Goal: Book appointment/travel/reservation

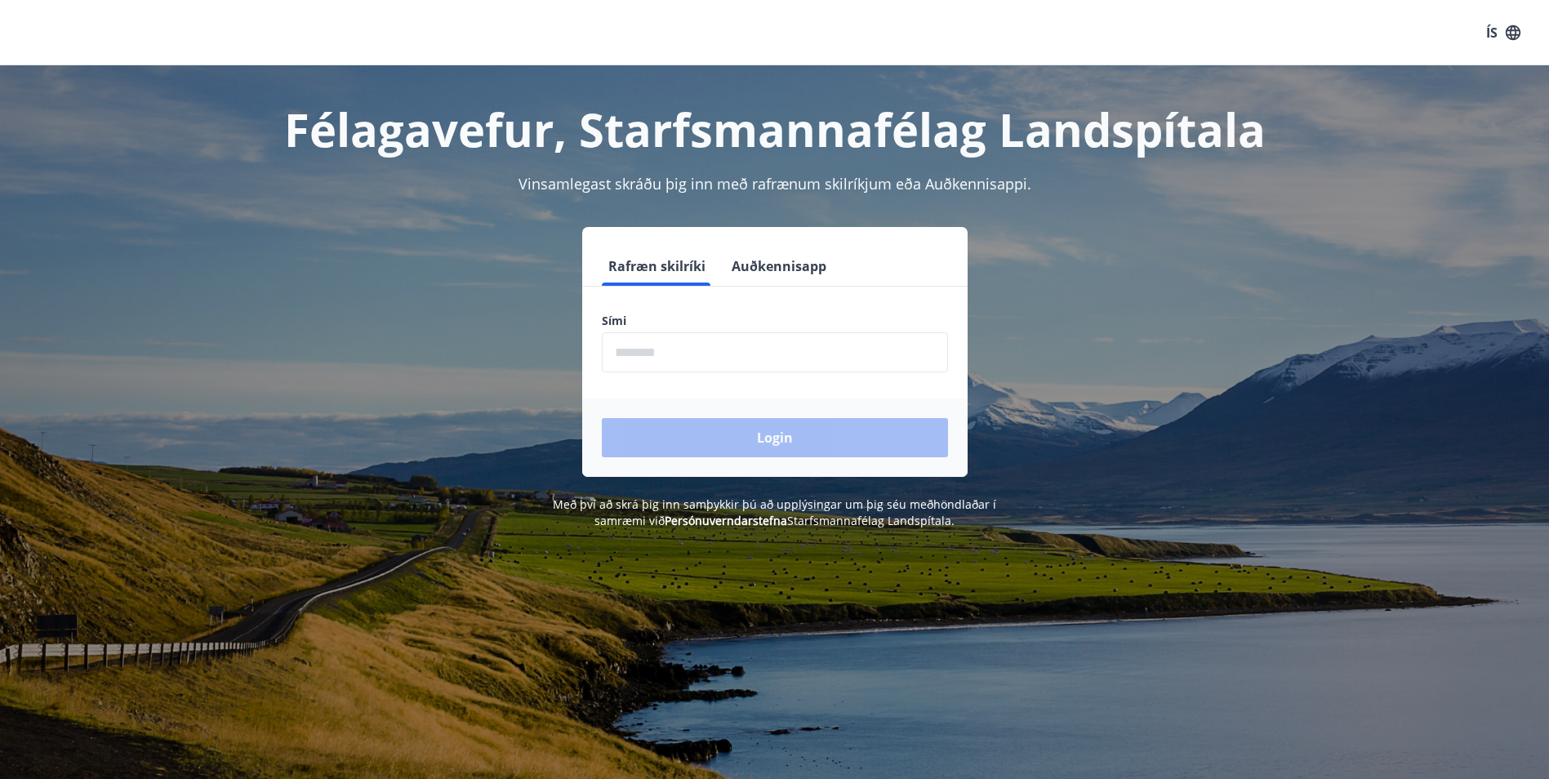
click at [662, 360] on input "phone" at bounding box center [775, 352] width 346 height 40
click at [662, 359] on input "phone" at bounding box center [775, 352] width 346 height 40
type input "********"
click at [789, 434] on button "Login" at bounding box center [775, 437] width 346 height 39
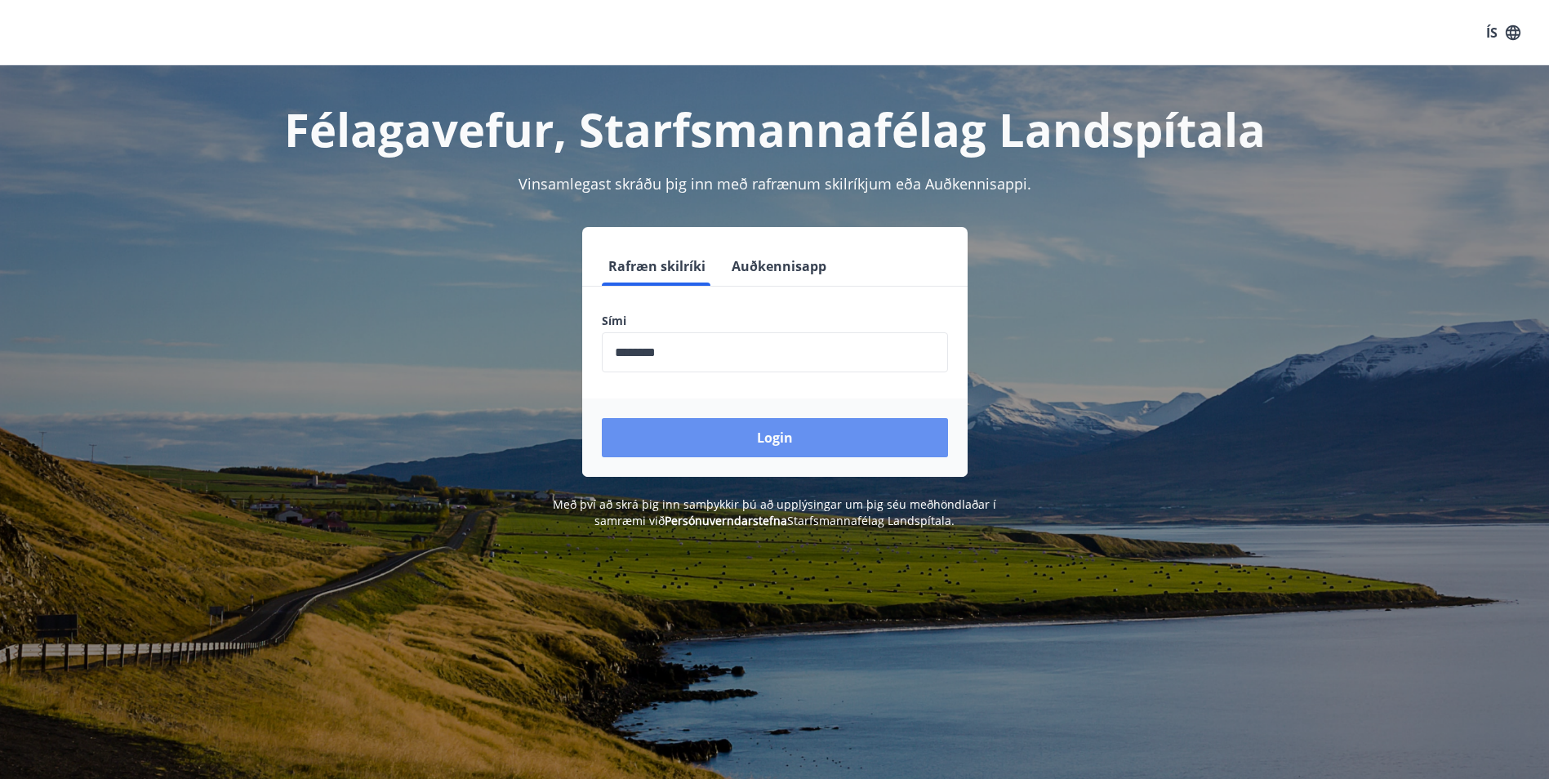
click at [789, 434] on form "Rafræn skilríki Auðkennisapp Sími ​ Login" at bounding box center [775, 362] width 386 height 230
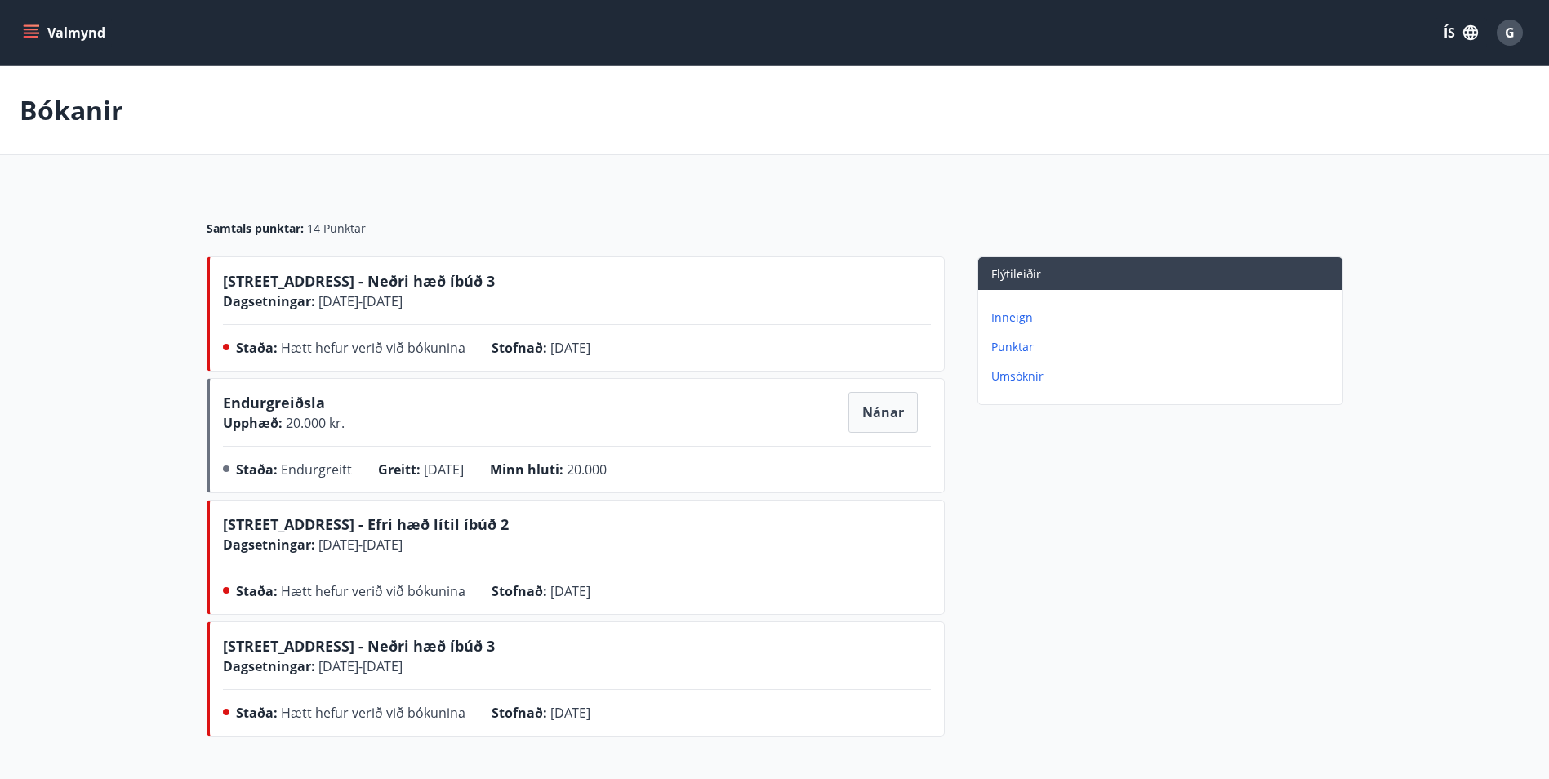
click at [279, 279] on span "[STREET_ADDRESS] - Neðri hæð íbúð 3" at bounding box center [359, 281] width 272 height 20
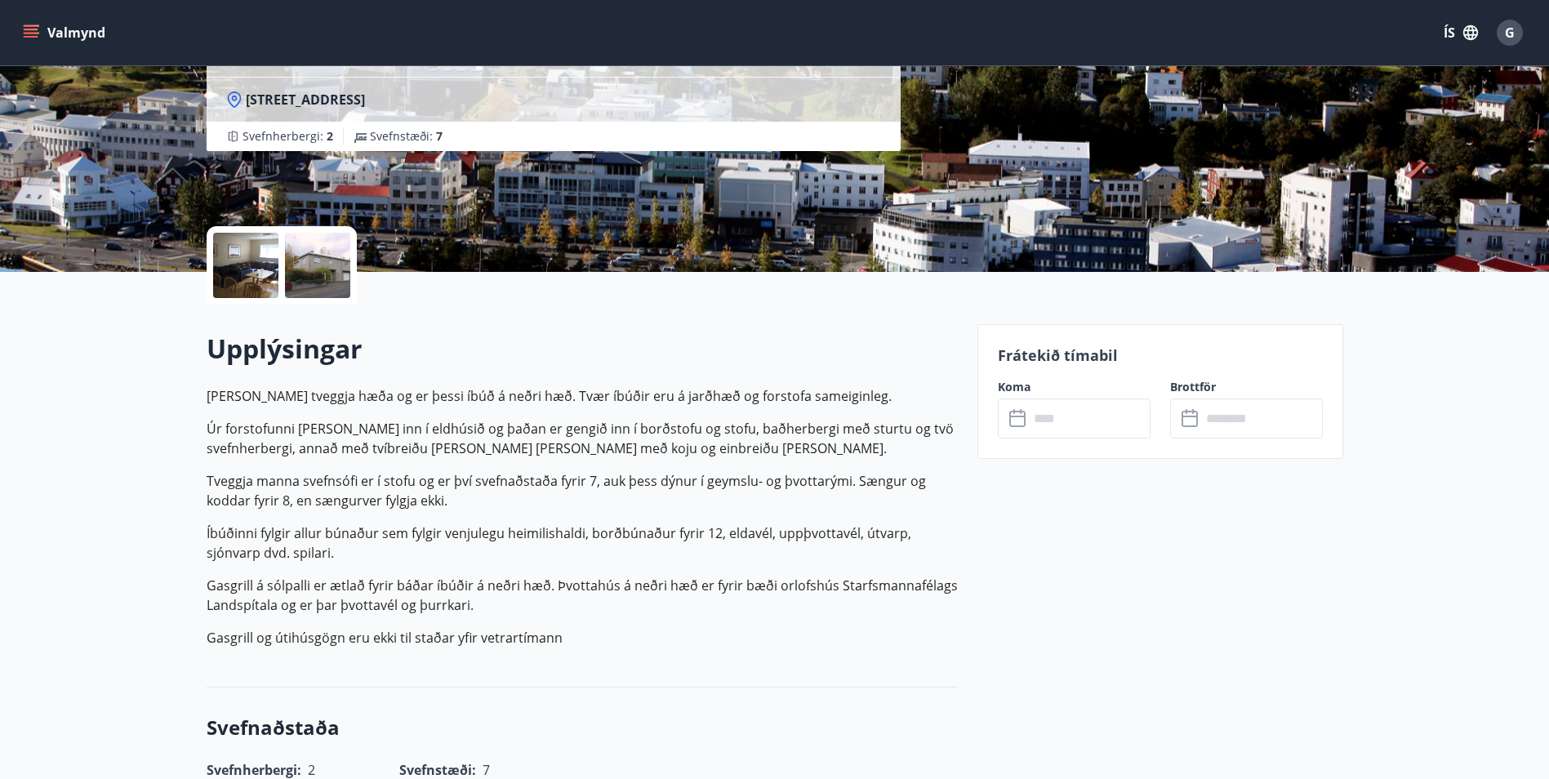
scroll to position [245, 0]
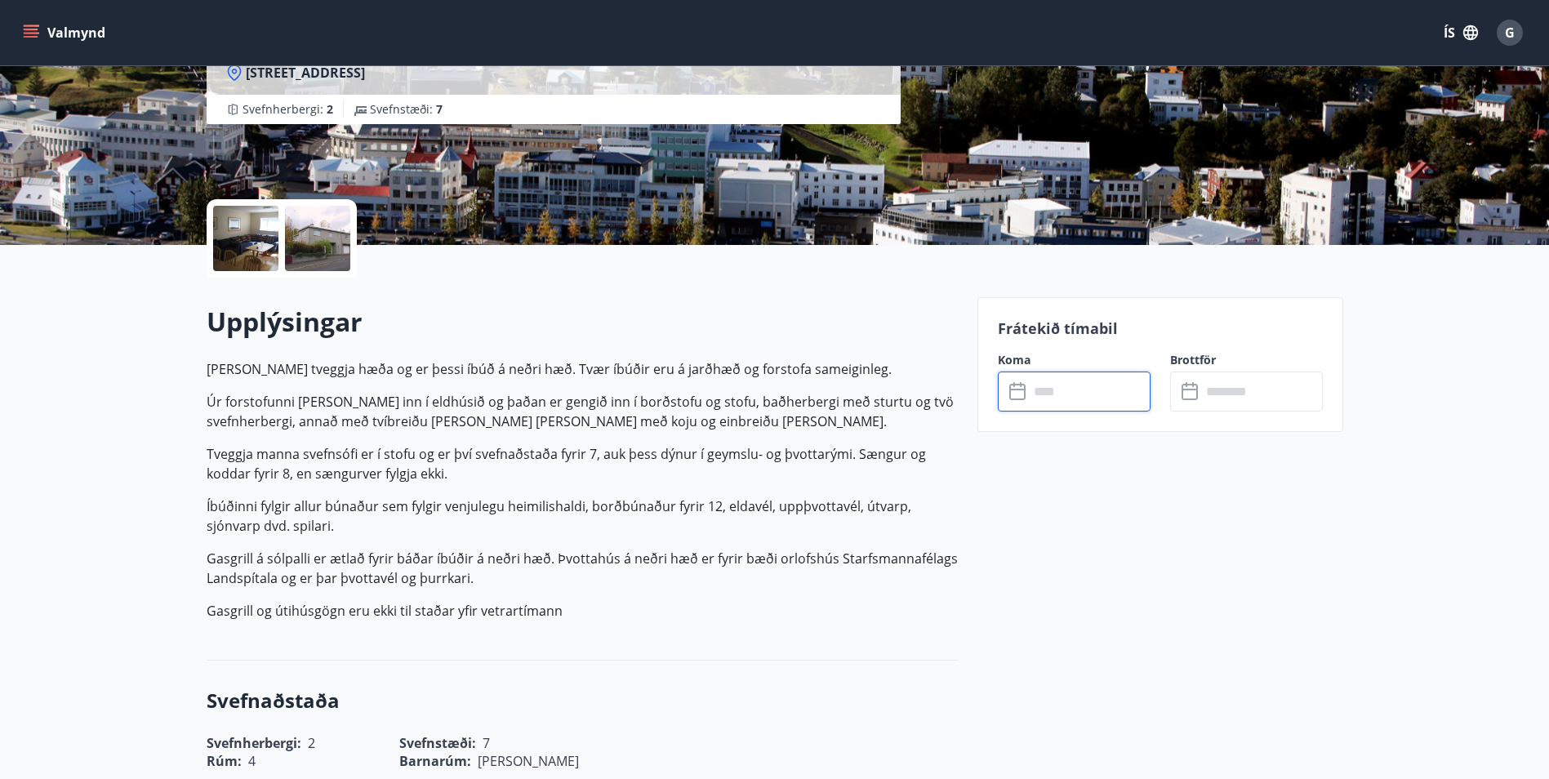
click at [1035, 390] on input "text" at bounding box center [1090, 392] width 122 height 40
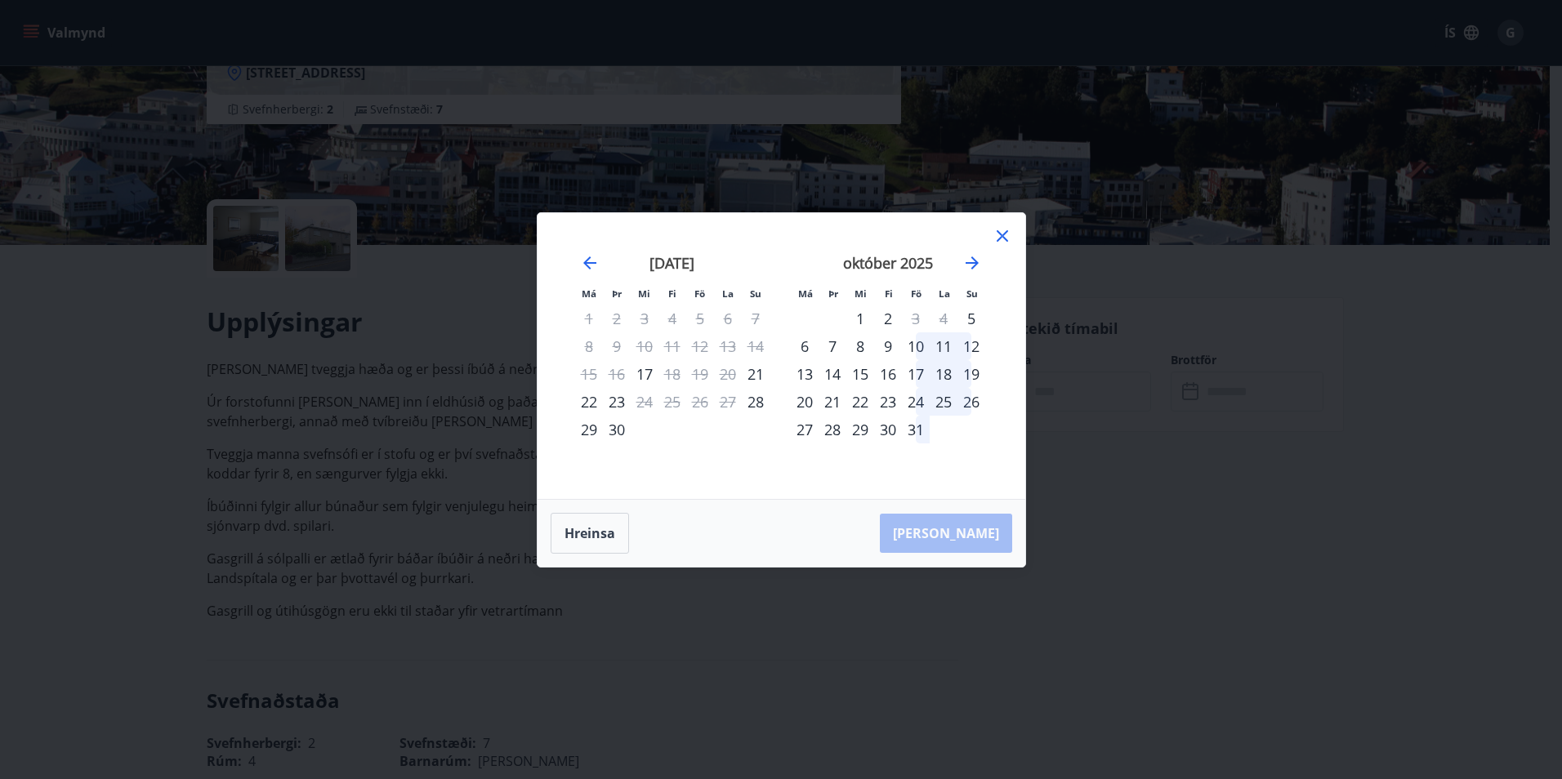
click at [886, 398] on div "23" at bounding box center [888, 402] width 28 height 28
click at [970, 399] on div "26" at bounding box center [971, 402] width 28 height 28
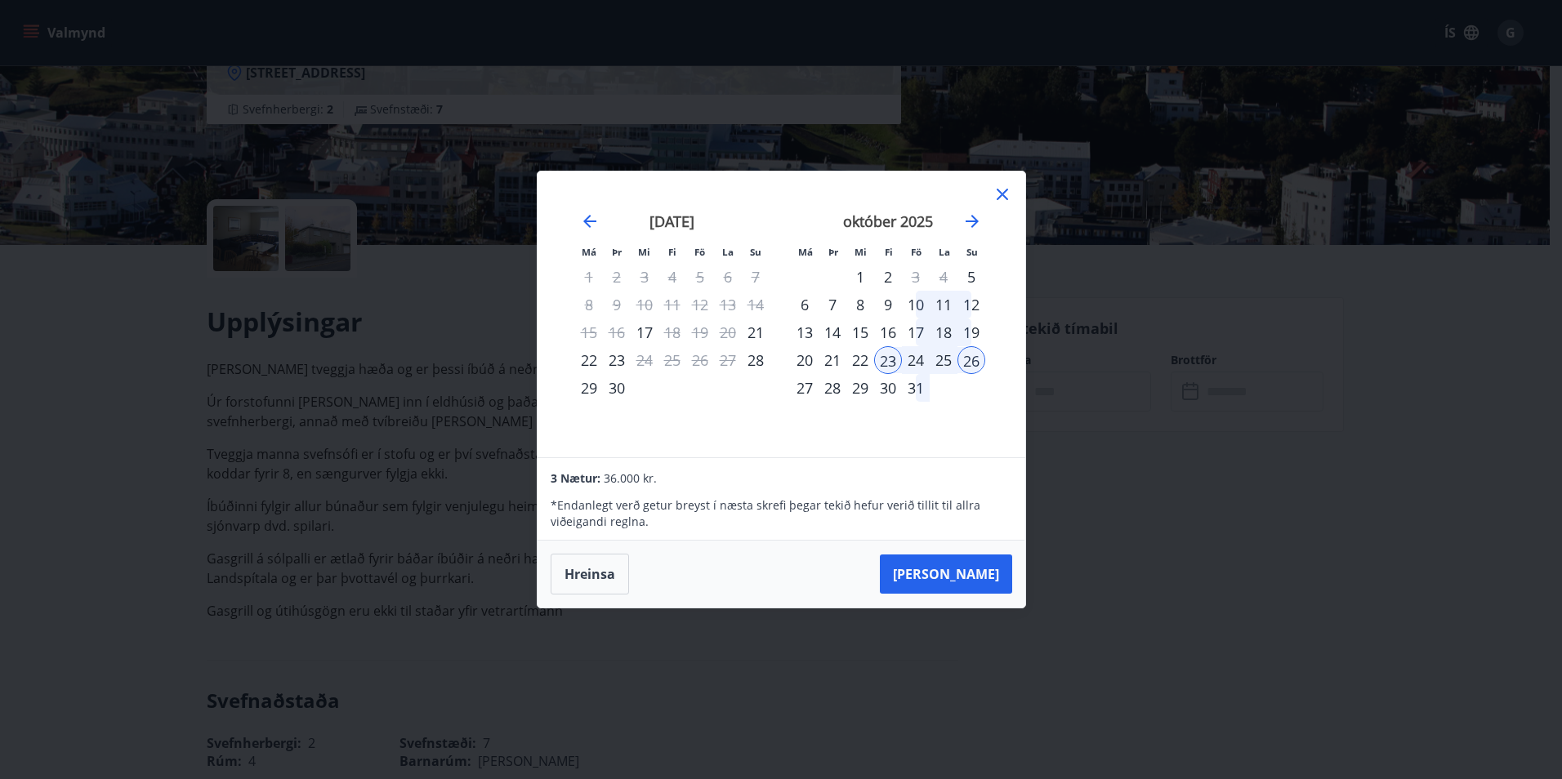
click at [858, 357] on div "22" at bounding box center [860, 360] width 28 height 28
click at [1009, 191] on icon at bounding box center [1002, 195] width 20 height 20
drag, startPoint x: 1009, startPoint y: 191, endPoint x: 994, endPoint y: 195, distance: 15.3
click at [1009, 191] on div "Má Þr Mi Fi Fö La Su Má Þr Mi Fi Fö La Su ágúst 2025 1 2 3 4 5 6 7 8 9 10 11 12…" at bounding box center [781, 389] width 1562 height 779
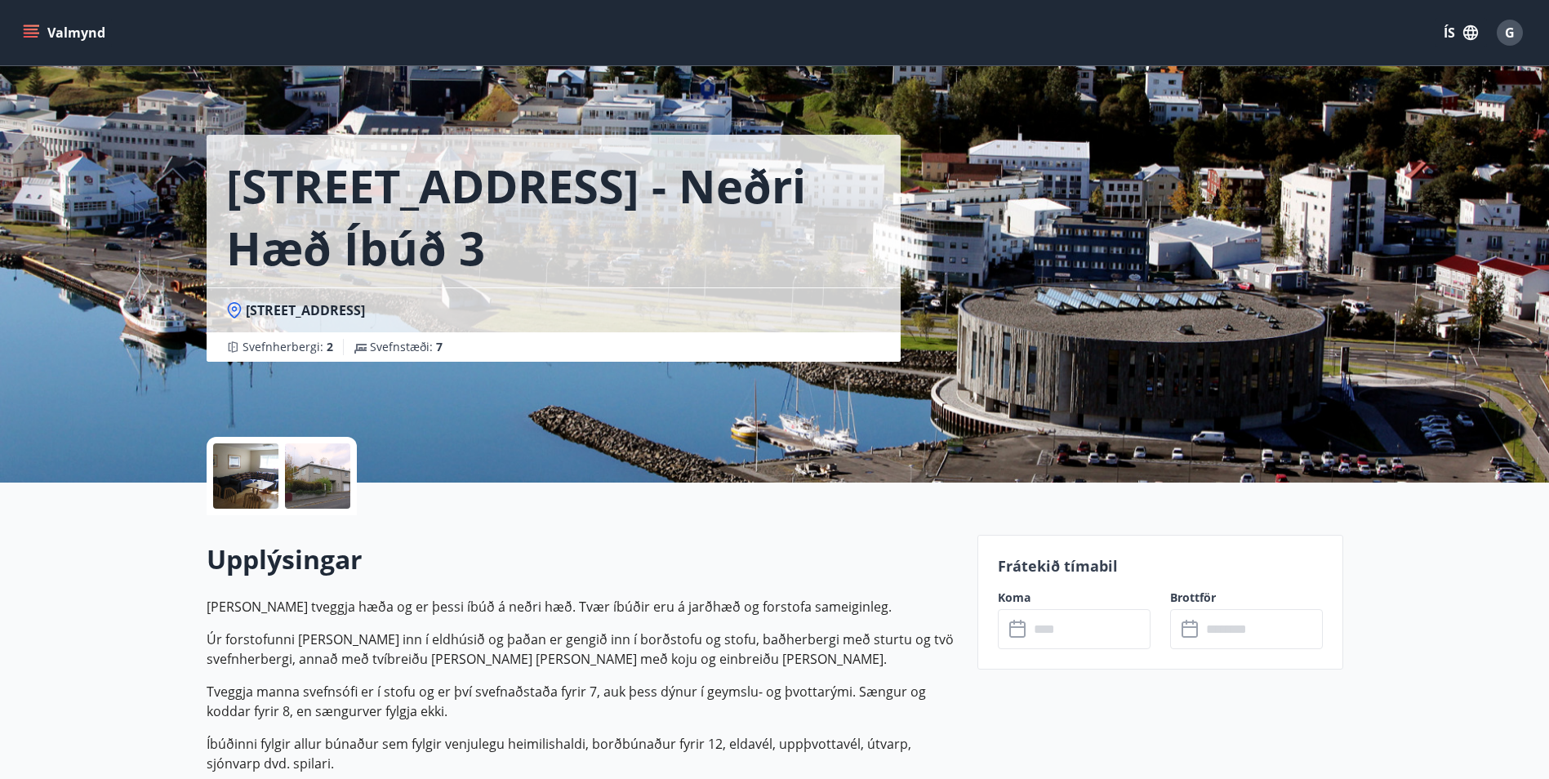
scroll to position [0, 0]
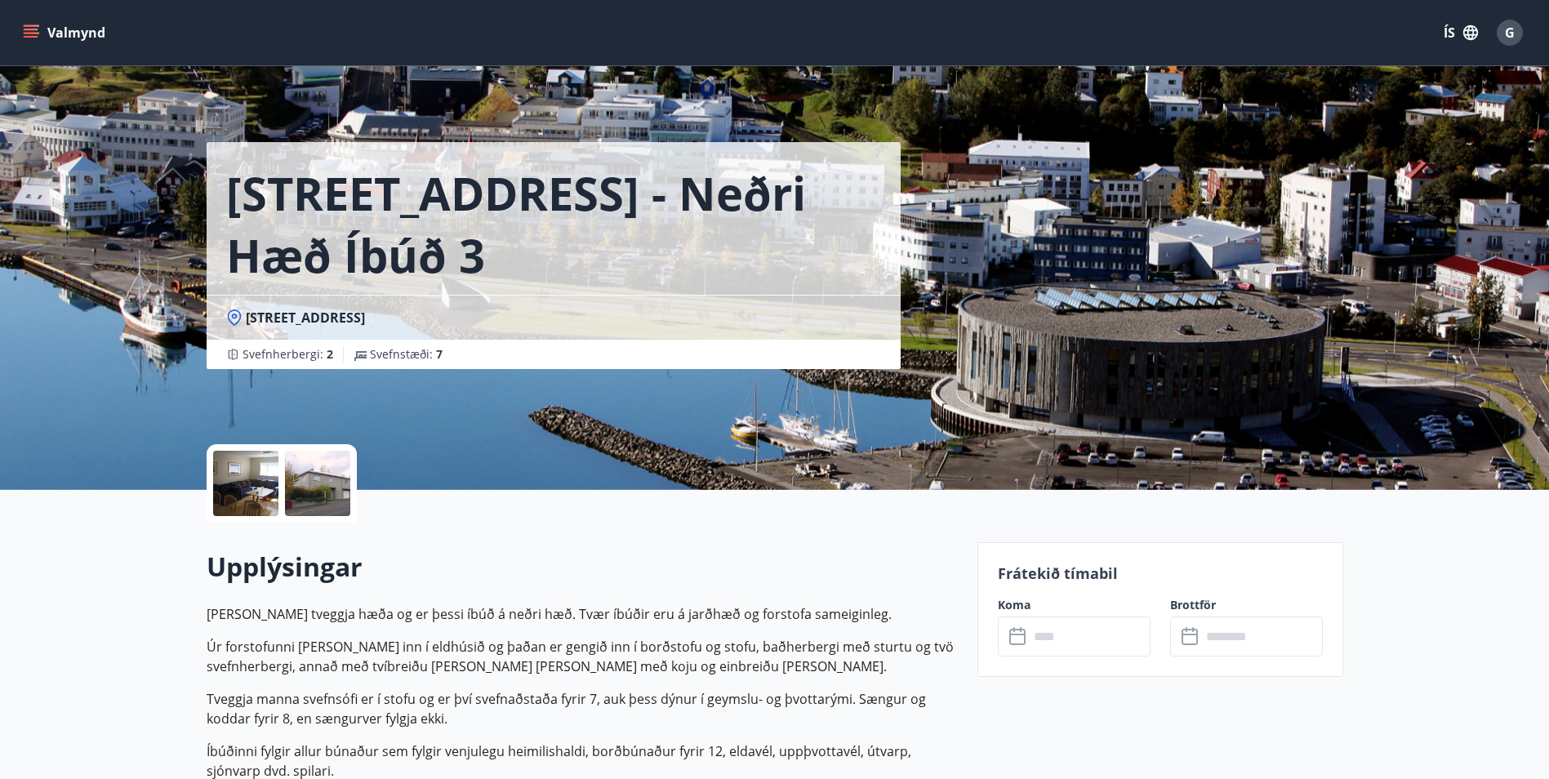
click at [1024, 632] on icon at bounding box center [1018, 637] width 16 height 16
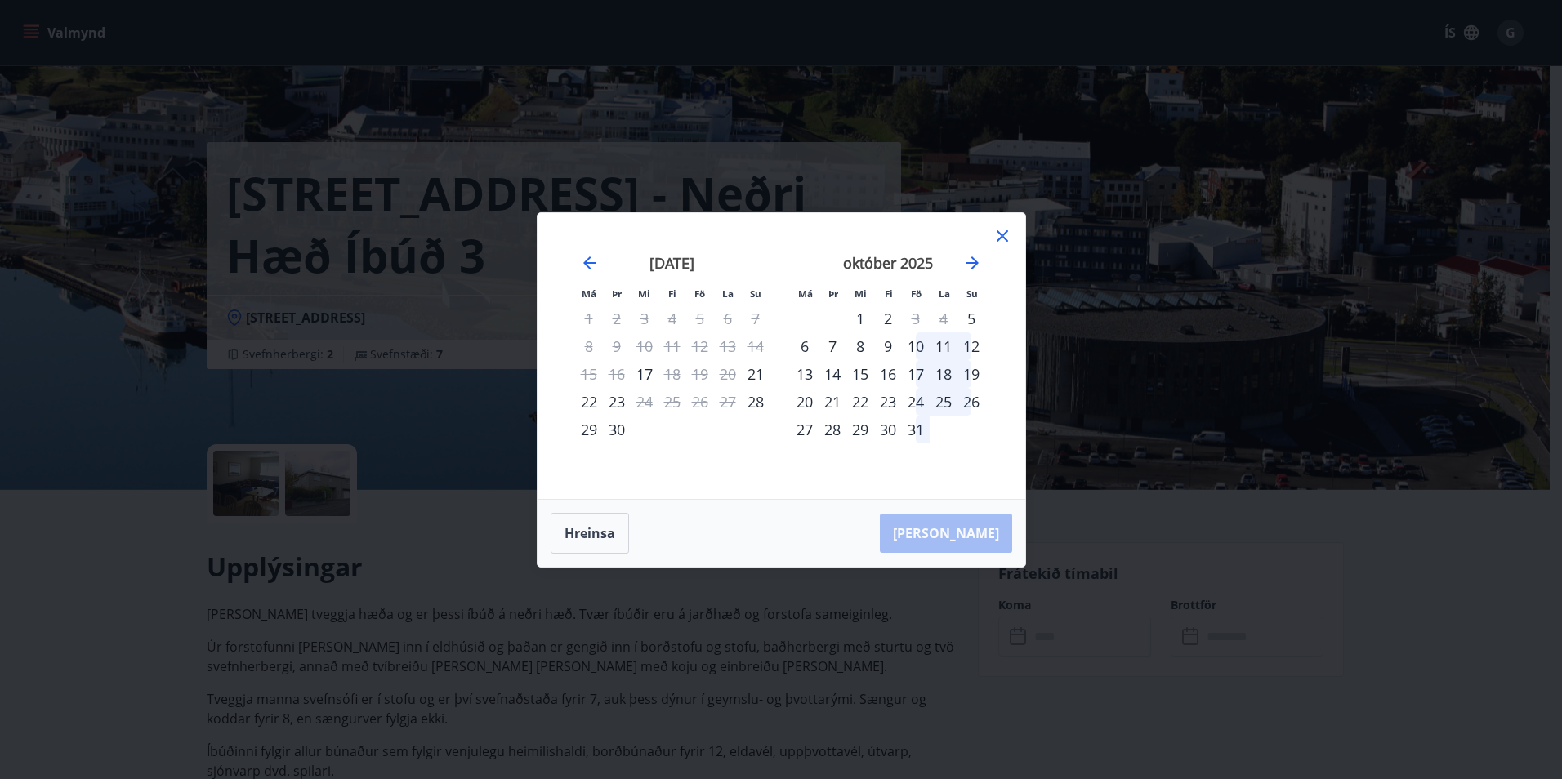
click at [884, 399] on div "23" at bounding box center [888, 402] width 28 height 28
click at [889, 399] on div "23" at bounding box center [888, 402] width 28 height 28
click at [860, 395] on div "22" at bounding box center [860, 402] width 28 height 28
click at [974, 260] on icon "Move forward to switch to the next month." at bounding box center [971, 262] width 13 height 13
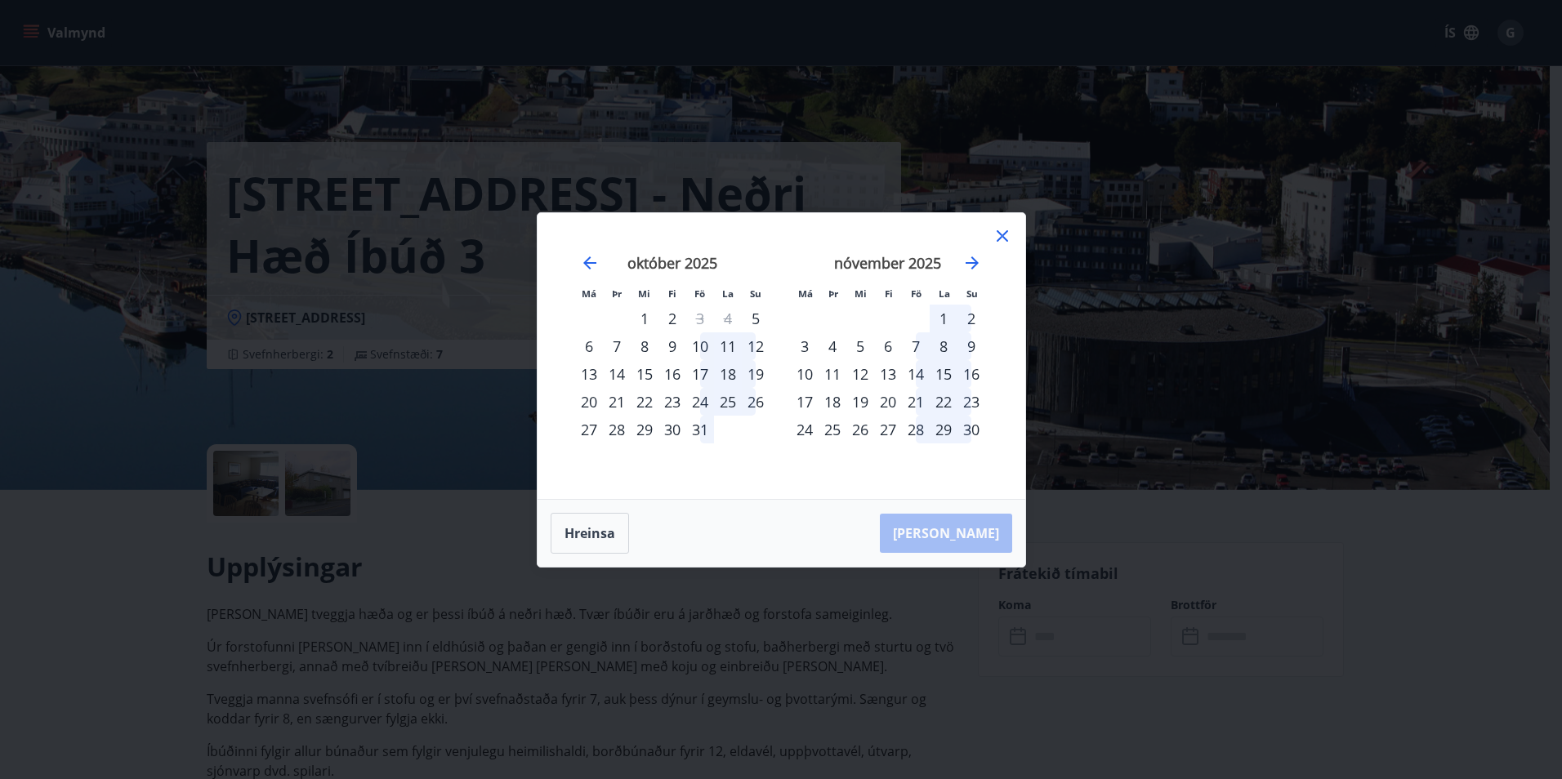
click at [673, 401] on div "23" at bounding box center [672, 402] width 28 height 28
click at [674, 401] on div "23" at bounding box center [672, 402] width 28 height 28
click at [586, 531] on button "Hreinsa" at bounding box center [590, 533] width 78 height 41
click at [885, 399] on div "23" at bounding box center [888, 402] width 28 height 28
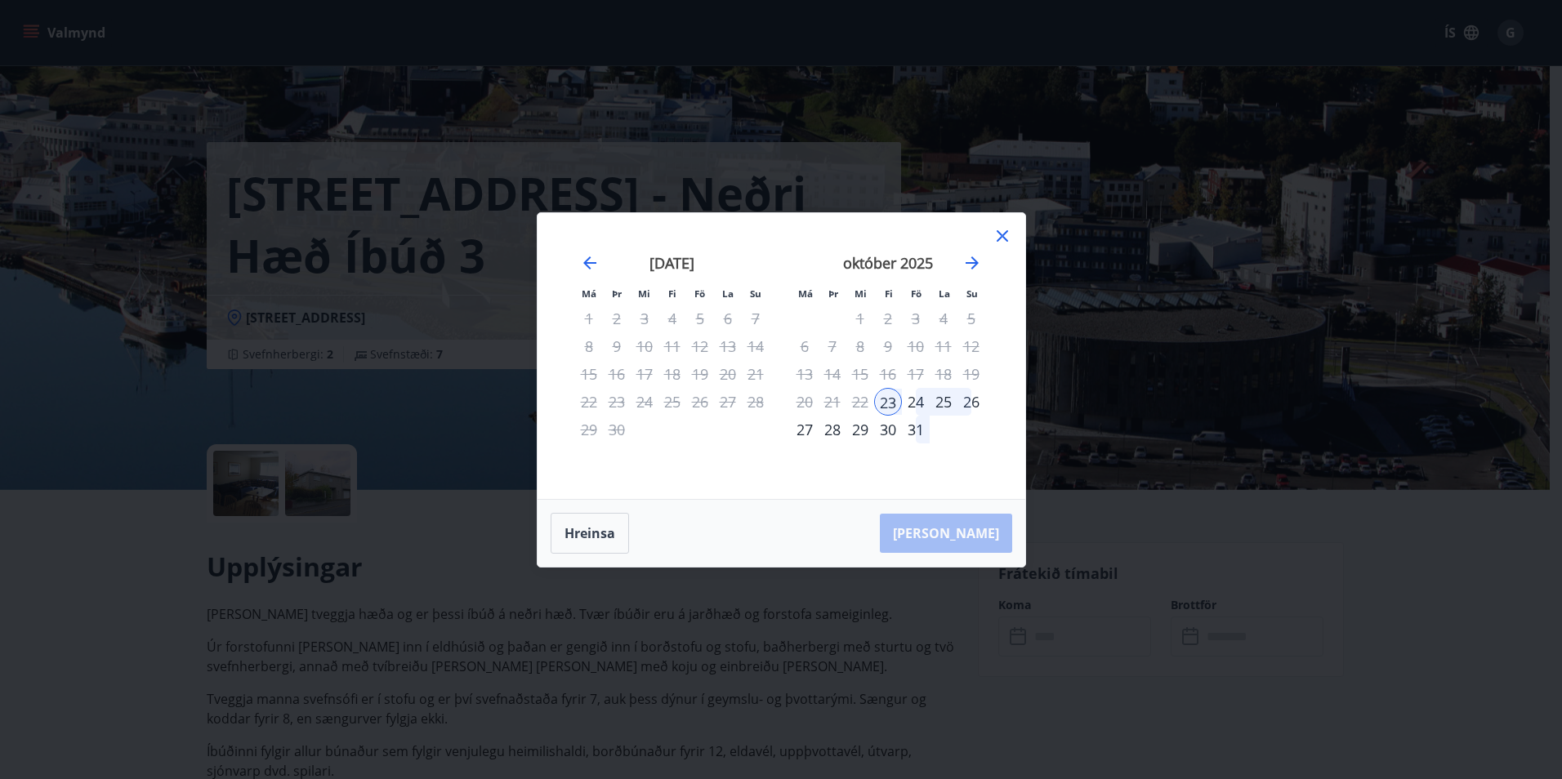
click at [970, 401] on div "26" at bounding box center [971, 402] width 28 height 28
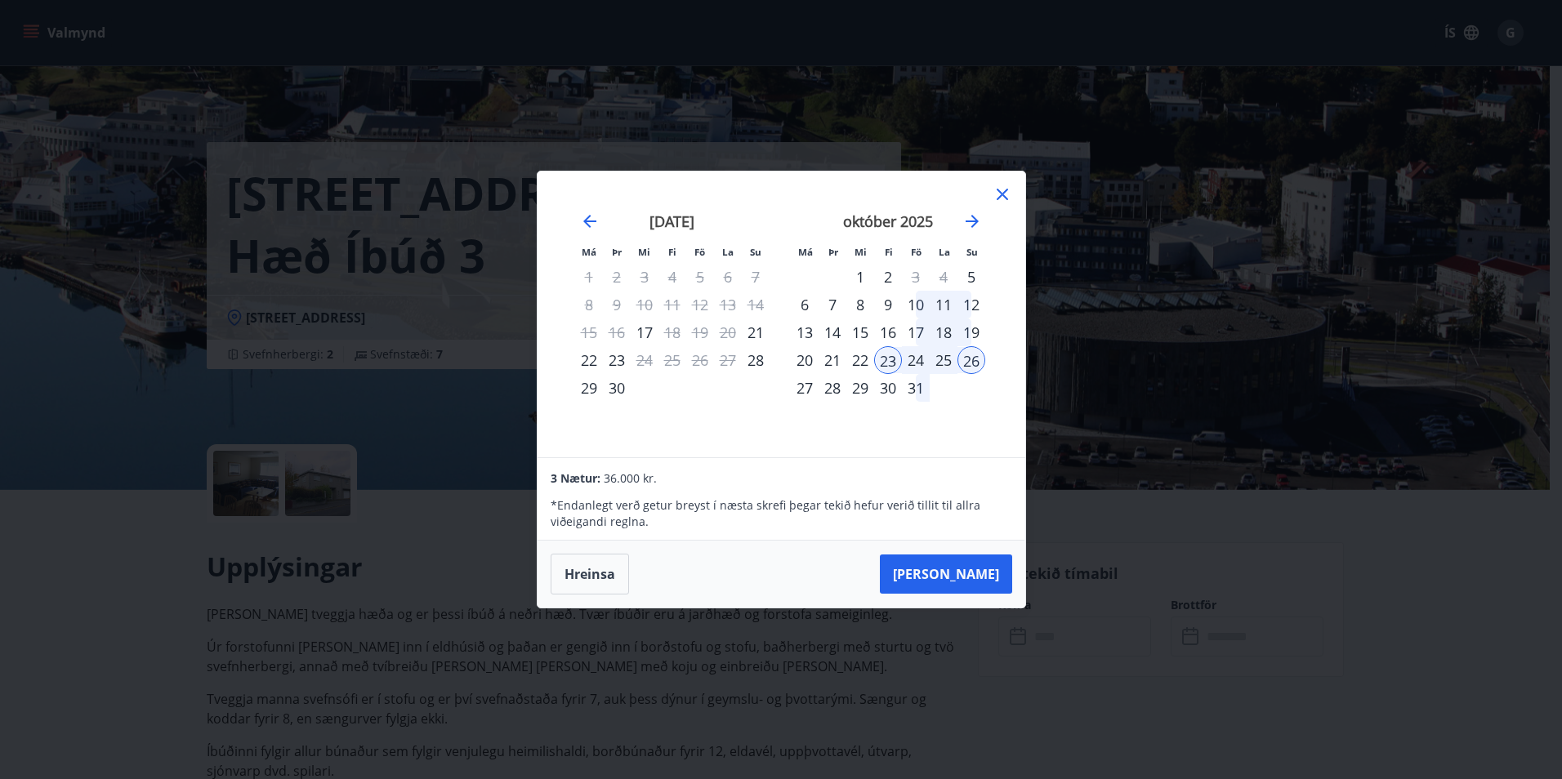
click at [1001, 193] on icon at bounding box center [1002, 195] width 20 height 20
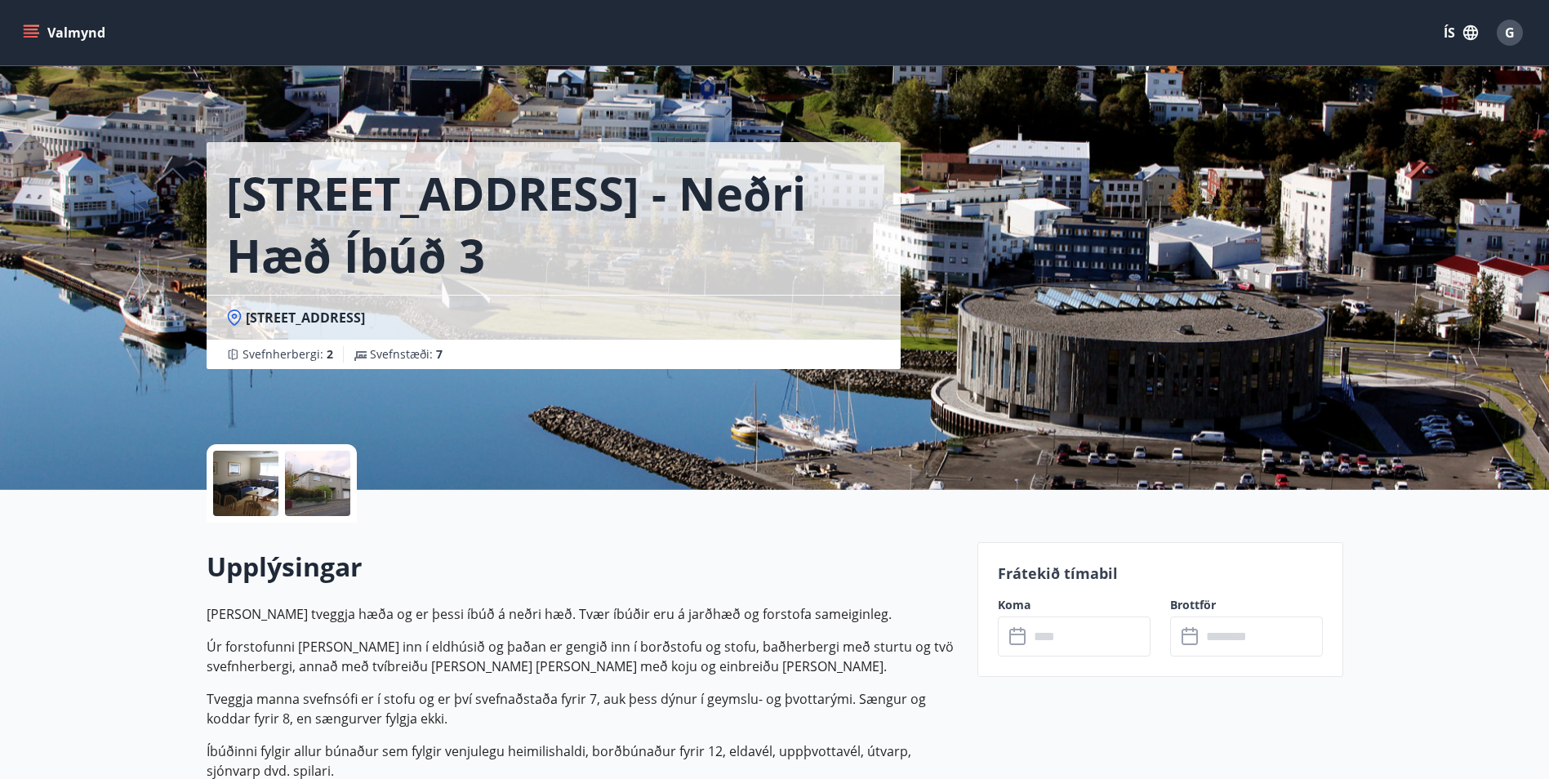
click at [29, 24] on button "Valmynd" at bounding box center [66, 32] width 92 height 29
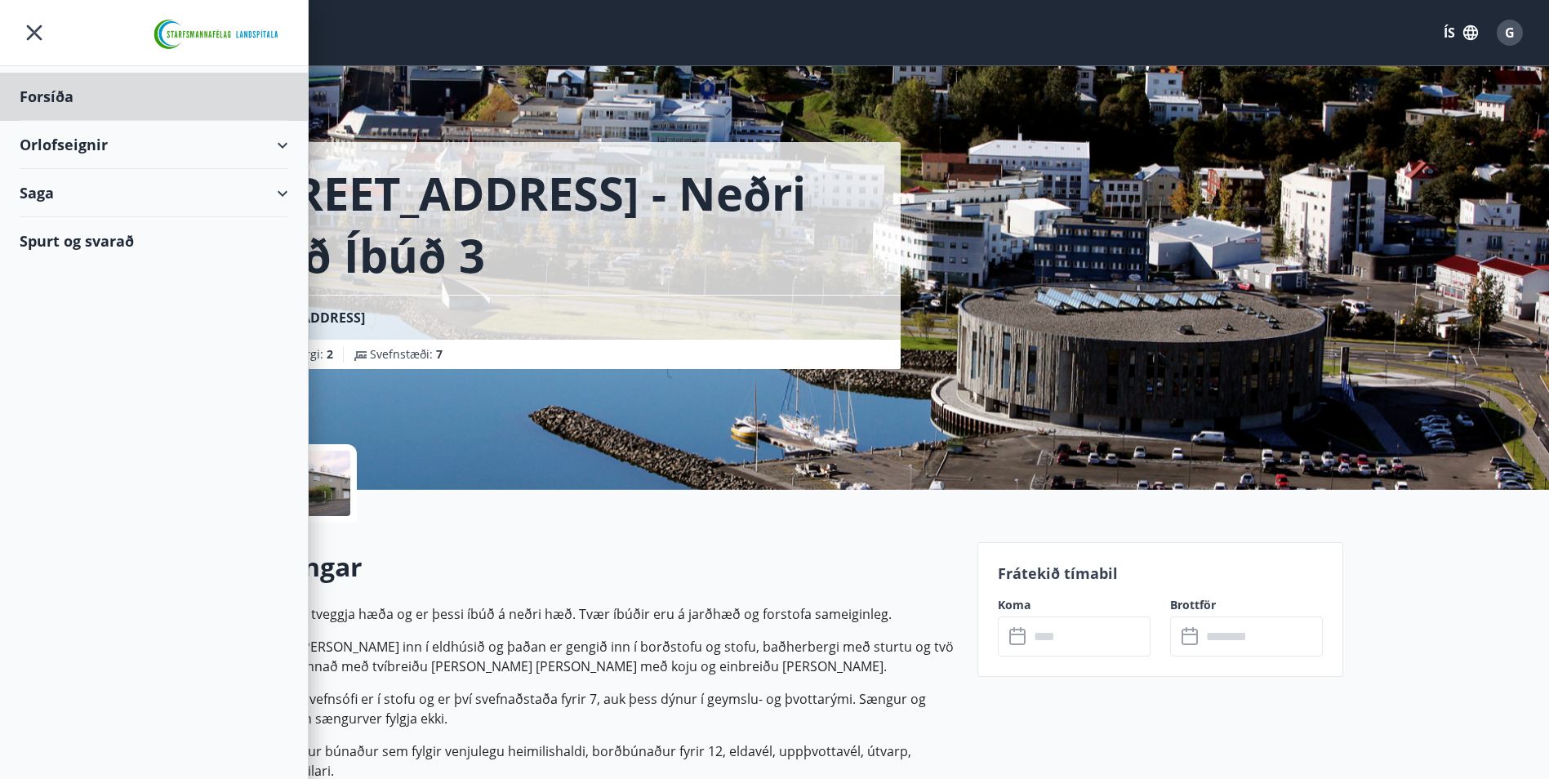
drag, startPoint x: 57, startPoint y: 97, endPoint x: 180, endPoint y: 184, distance: 150.0
click at [216, 220] on ul "Forsíða Orlofseignir Saga Spurt og svarað" at bounding box center [154, 165] width 308 height 198
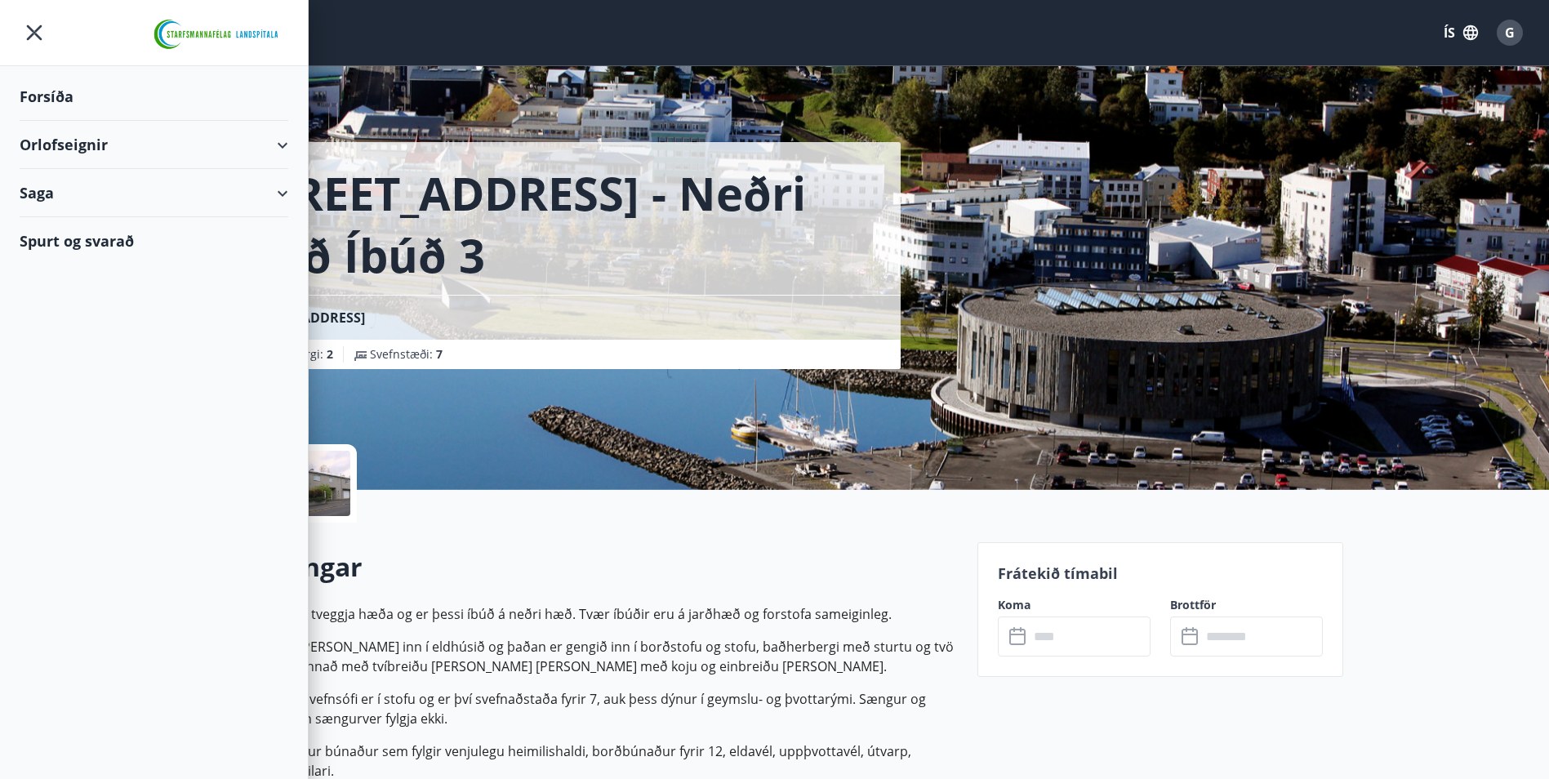
click at [86, 143] on div "Orlofseignir" at bounding box center [154, 145] width 269 height 48
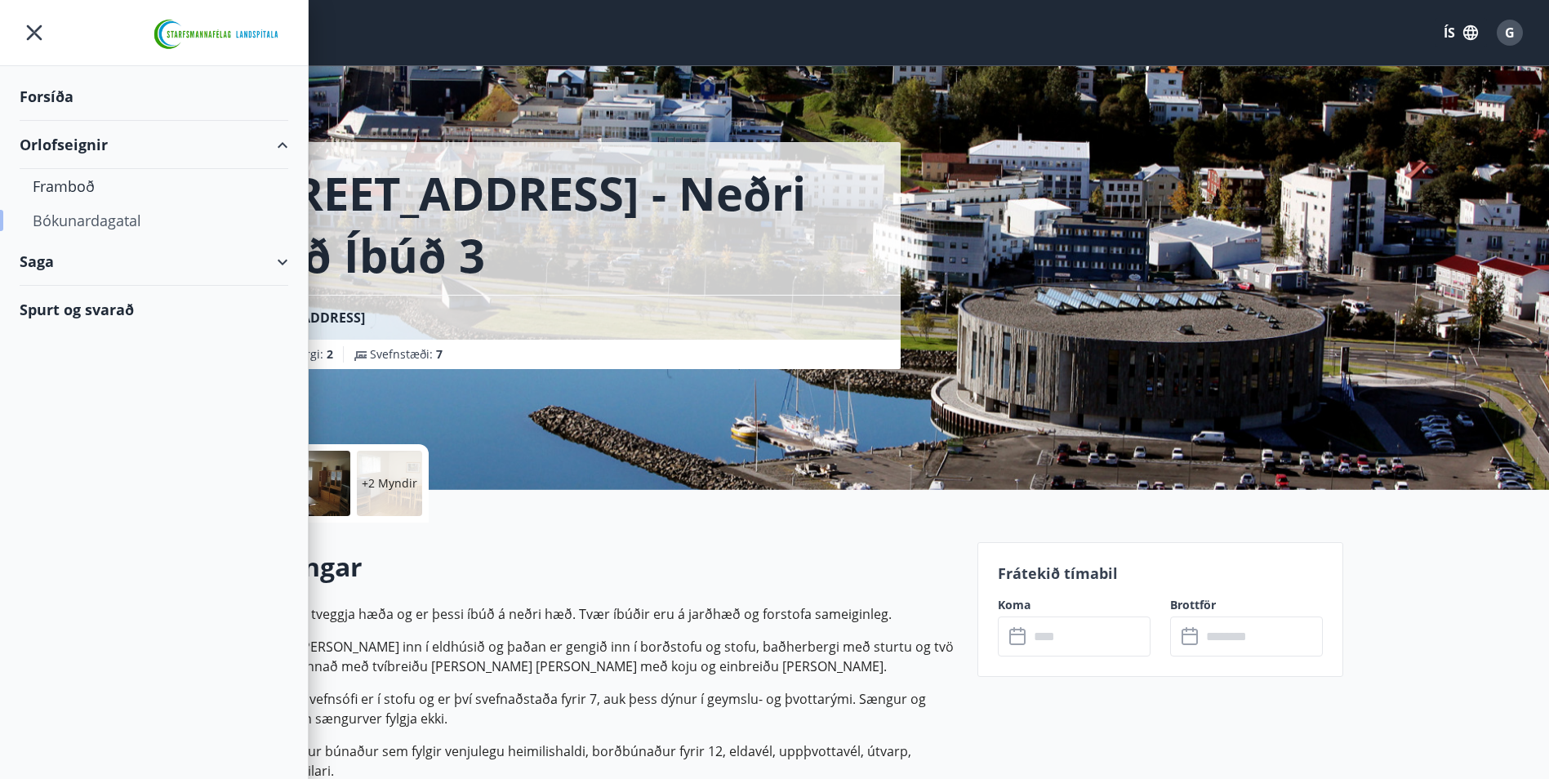
click at [87, 216] on div "Bókunardagatal" at bounding box center [154, 220] width 243 height 34
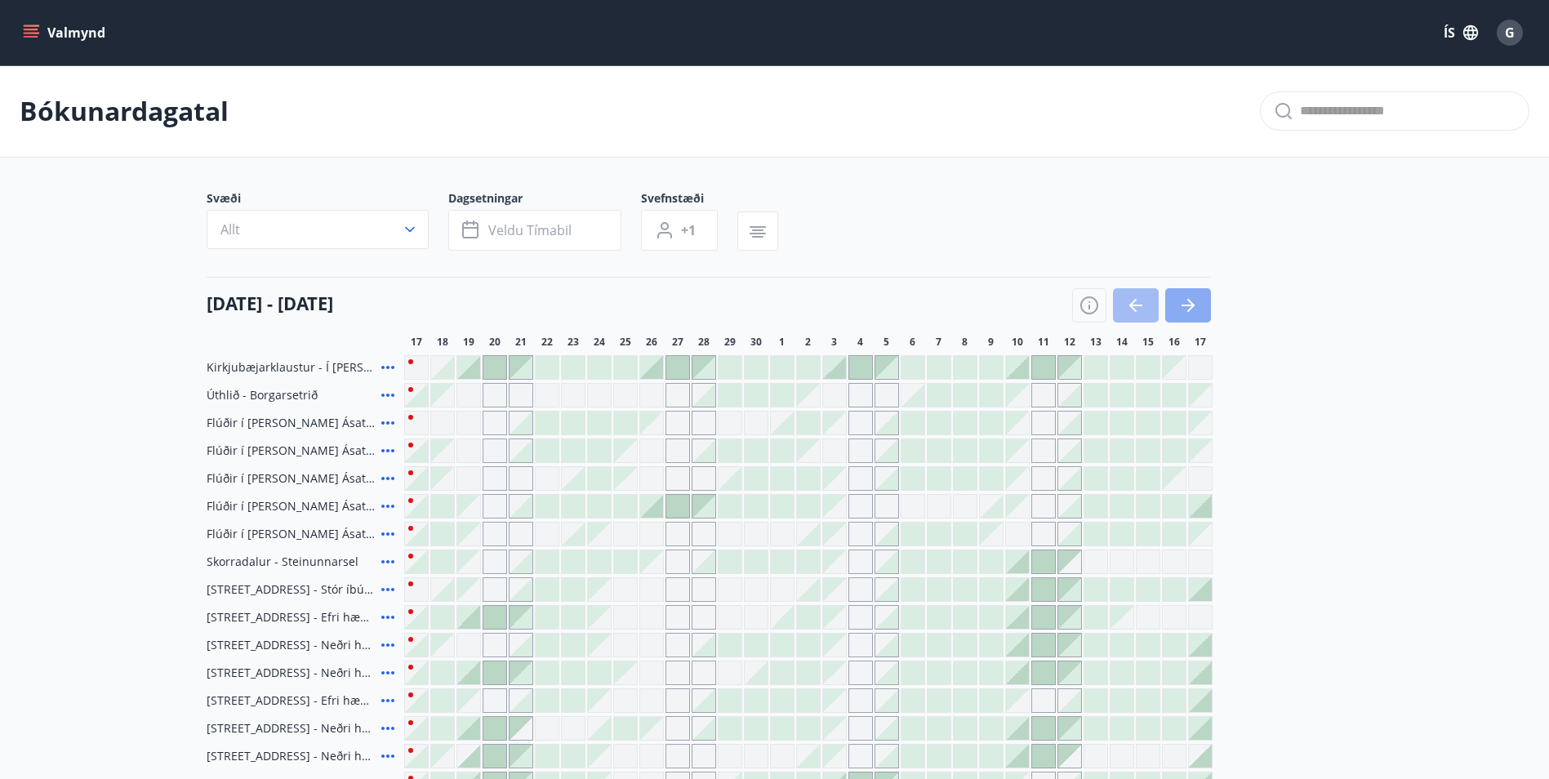
click at [1188, 299] on icon "button" at bounding box center [1189, 306] width 20 height 20
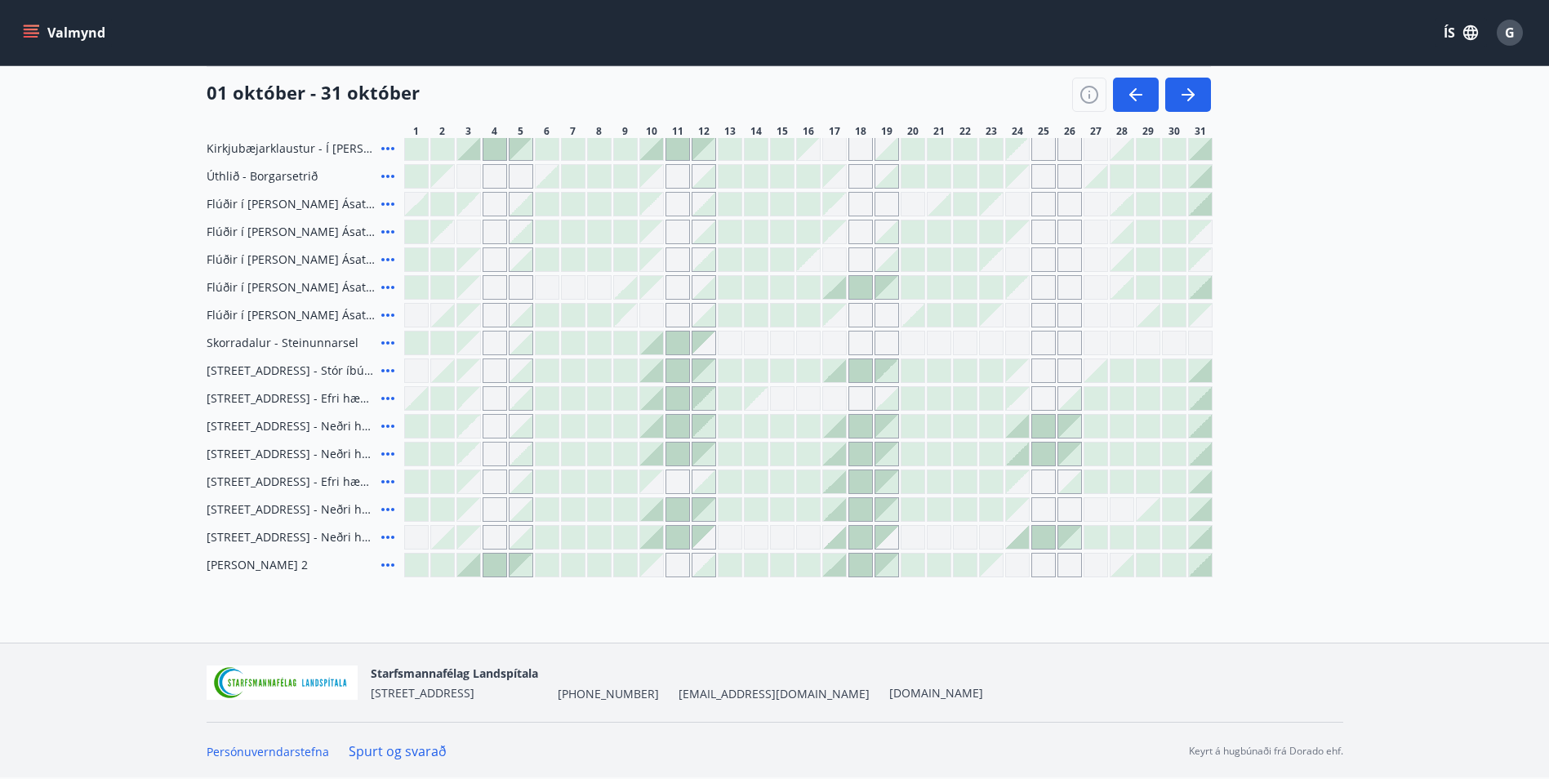
scroll to position [220, 0]
